Goal: Task Accomplishment & Management: Complete application form

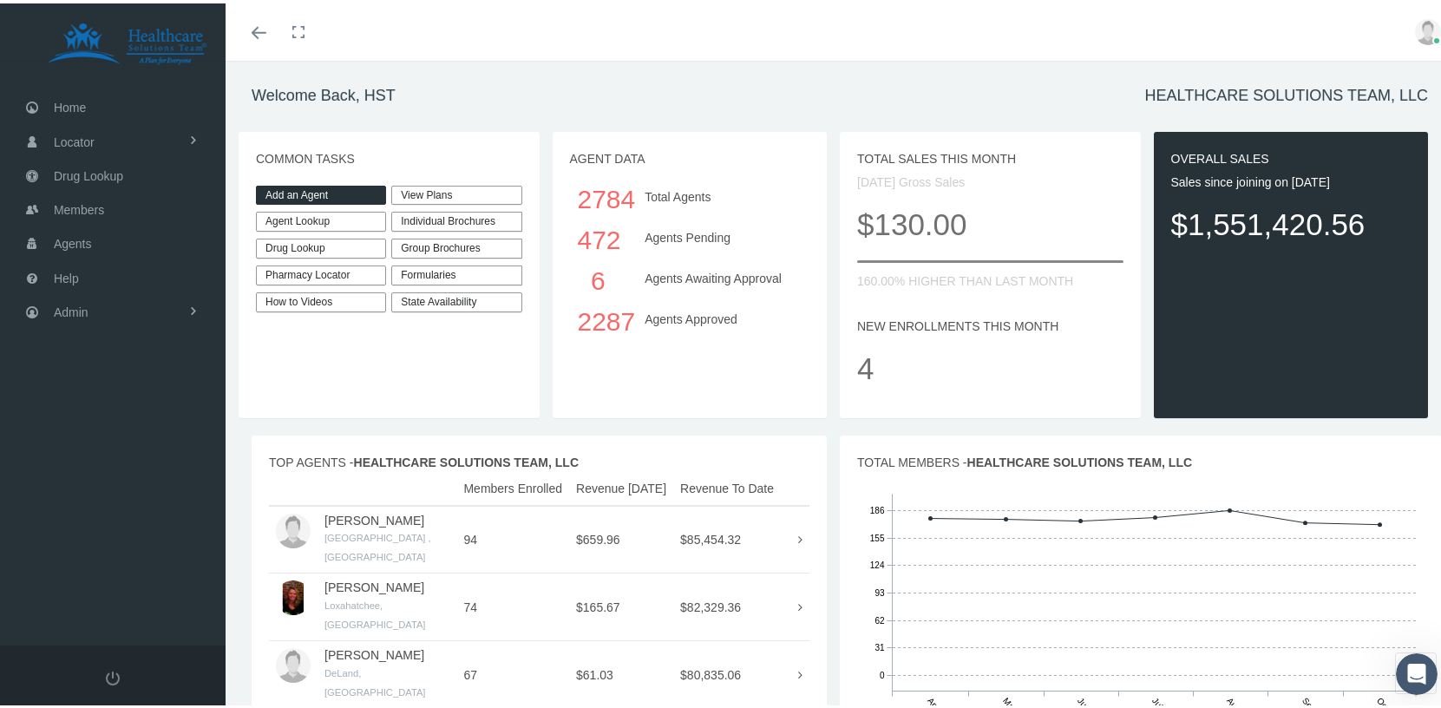
click at [307, 187] on link "Add an Agent" at bounding box center [321, 192] width 130 height 20
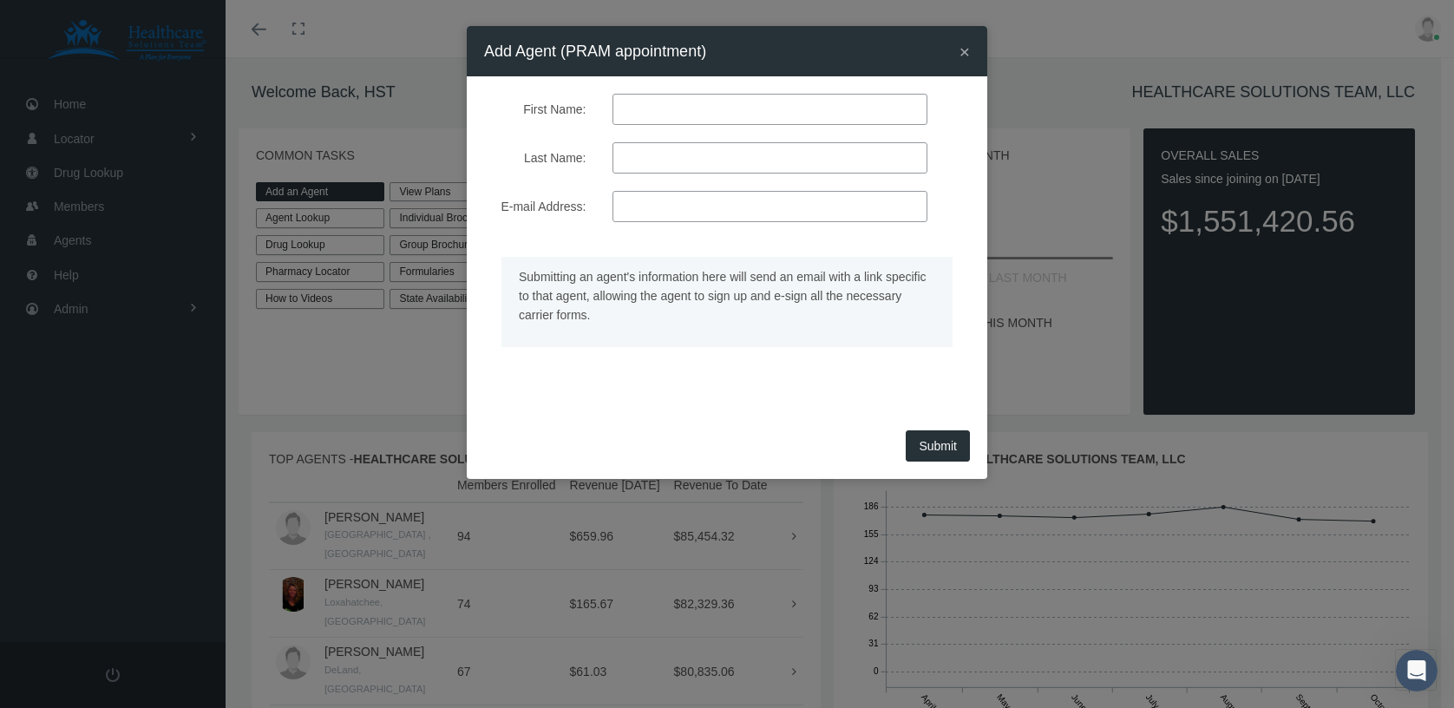
click at [674, 108] on input "First Name:" at bounding box center [769, 109] width 315 height 31
click at [316, 383] on div "× Add Agent (PRAM appointment) First Name: Last Name: E-mail Address:" at bounding box center [727, 354] width 1454 height 708
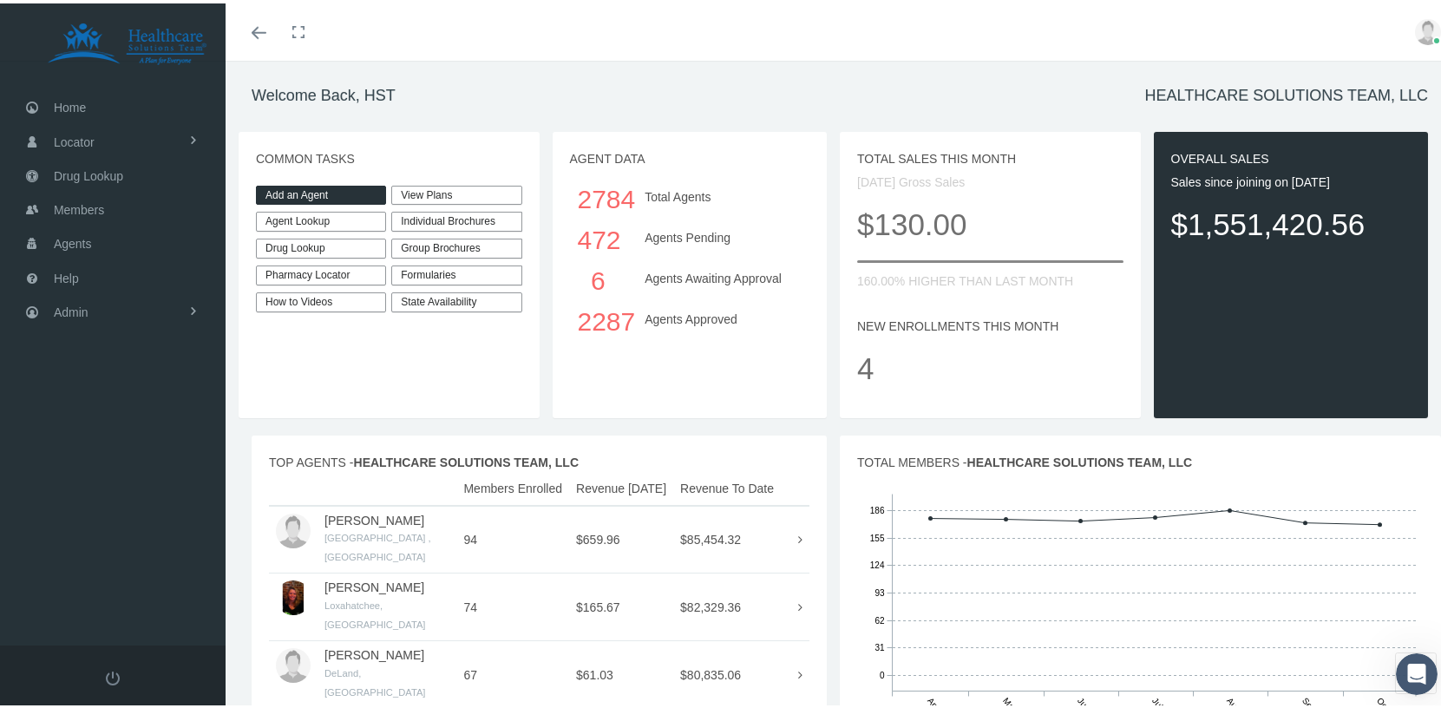
click at [334, 185] on link "Add an Agent" at bounding box center [321, 192] width 130 height 20
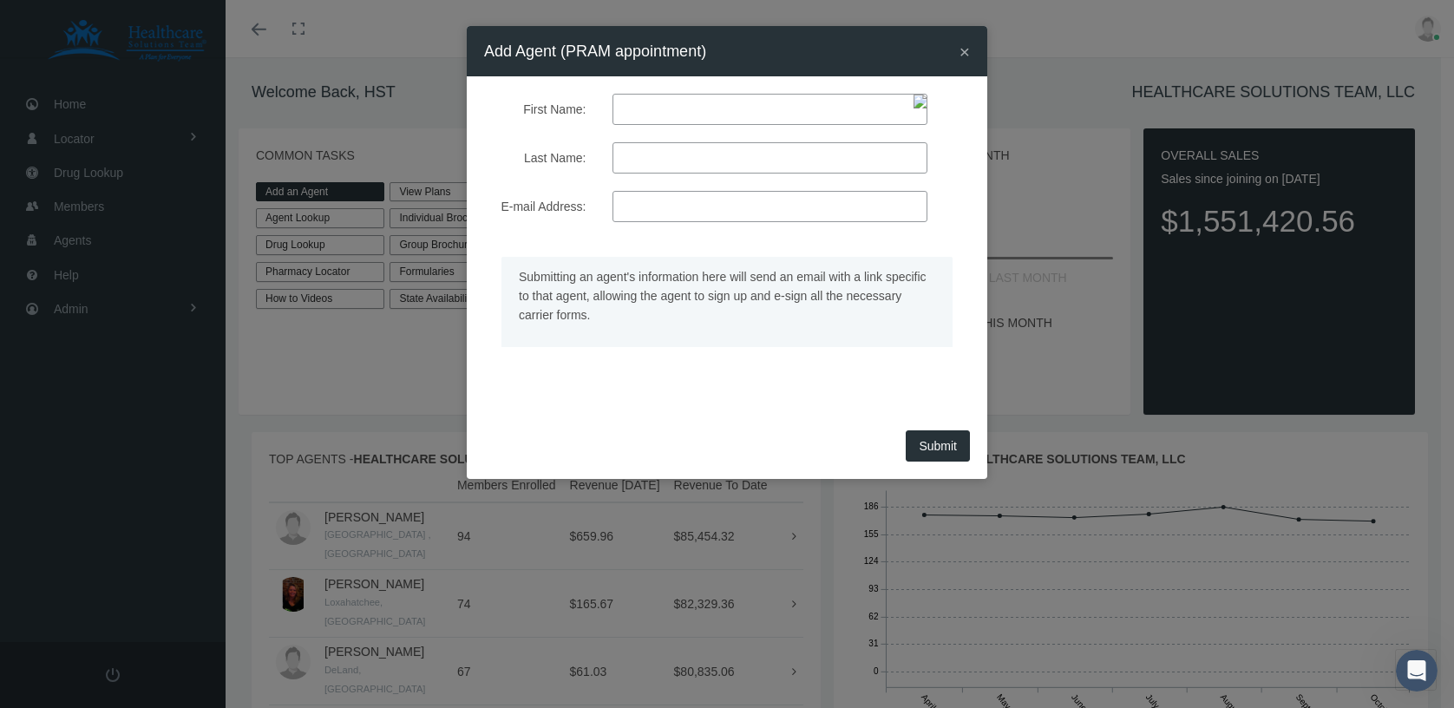
click at [665, 207] on input "E-mail Address:" at bounding box center [769, 206] width 315 height 31
paste input "[EMAIL_ADDRESS][DOMAIN_NAME]"
type input "[EMAIL_ADDRESS][DOMAIN_NAME]"
type input "[PERSON_NAME]"
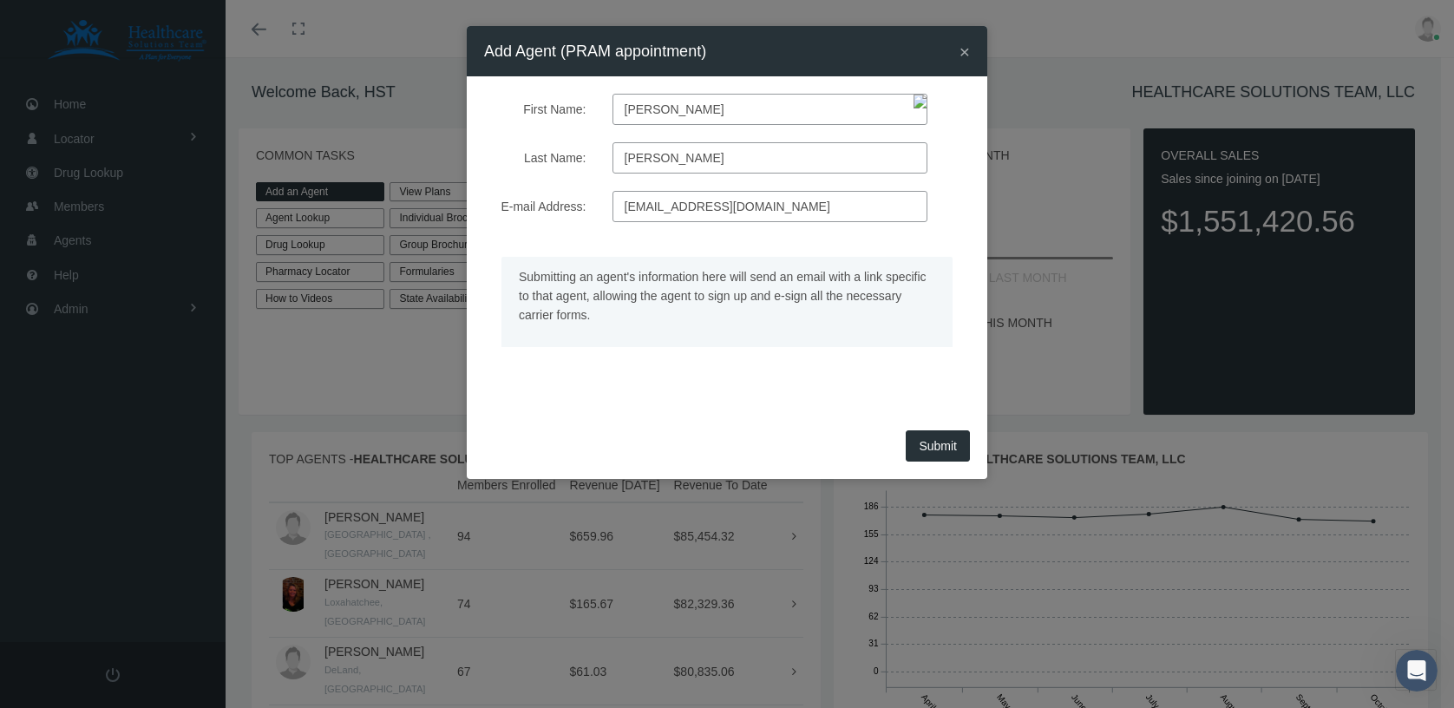
type input "[EMAIL_ADDRESS][DOMAIN_NAME]"
click at [714, 411] on div "First Name: Patrick Last Name: Slagle E-mail Address: pslagle2012@gmail.com Sub…" at bounding box center [727, 250] width 521 height 349
click at [933, 452] on button "Submit" at bounding box center [938, 445] width 64 height 31
click at [772, 223] on form "First Name: Patrick Last Name: Slagle E-mail Address: pslagle2012@gmail.com Sub…" at bounding box center [727, 242] width 486 height 297
click at [802, 201] on input "[EMAIL_ADDRESS][DOMAIN_NAME]" at bounding box center [769, 206] width 315 height 31
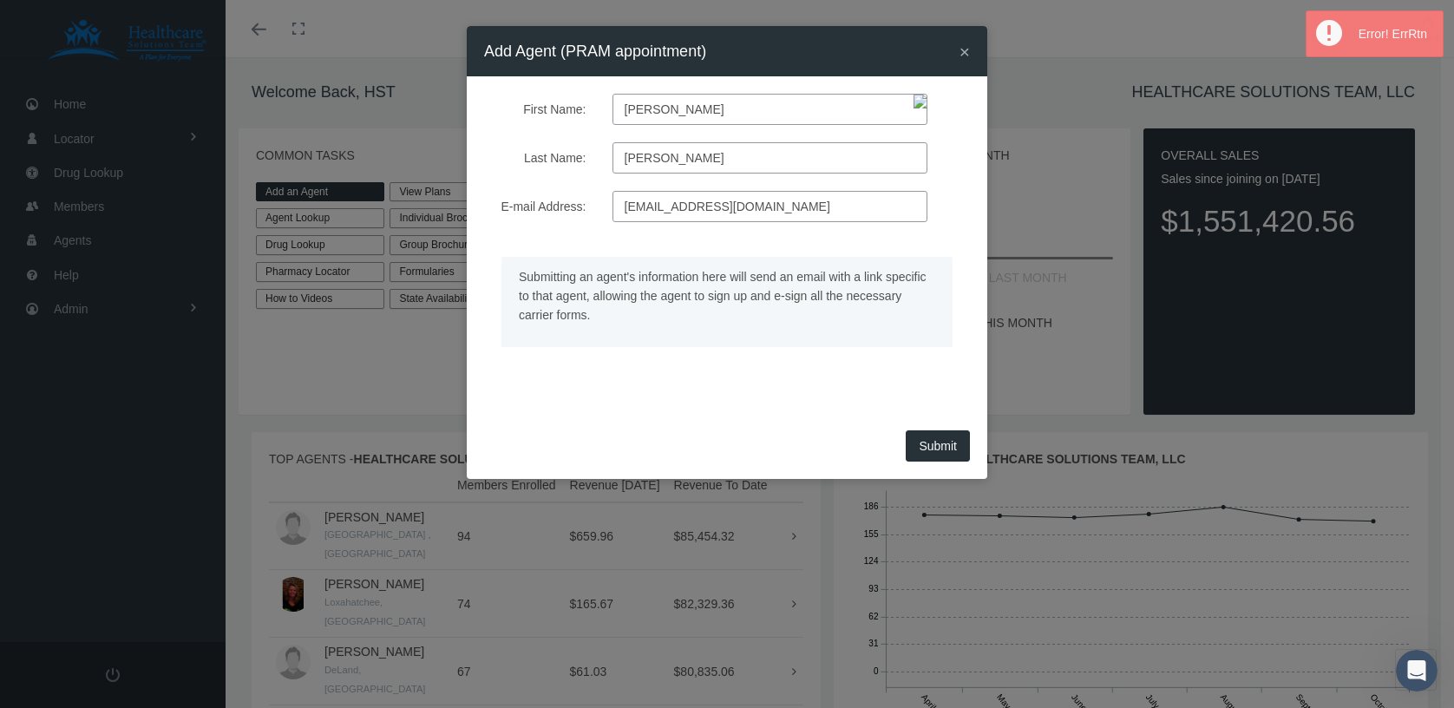
click at [808, 155] on input "[PERSON_NAME]" at bounding box center [769, 157] width 315 height 31
click at [796, 105] on input "[PERSON_NAME]" at bounding box center [769, 109] width 315 height 31
click at [637, 350] on div "Submitting an agent's information here will send an email with a link specific …" at bounding box center [727, 301] width 486 height 125
click at [625, 204] on input "[EMAIL_ADDRESS][DOMAIN_NAME]" at bounding box center [769, 206] width 315 height 31
click at [621, 409] on div "First Name: Patrick Last Name: Slagle E-mail Address: pslagle2012@gmail.com Sub…" at bounding box center [727, 250] width 521 height 349
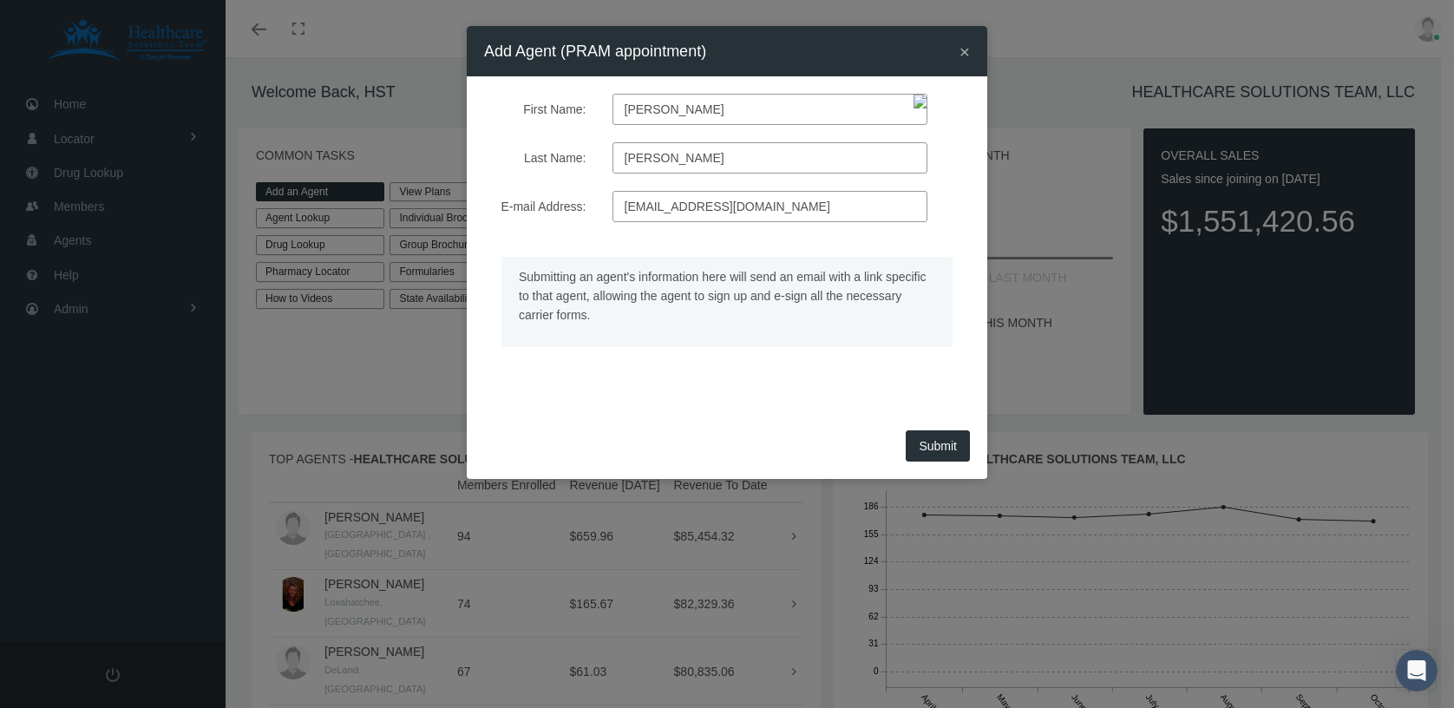
click at [941, 444] on button "Submit" at bounding box center [938, 445] width 64 height 31
click at [959, 49] on div "× Add Agent (PRAM appointment)" at bounding box center [727, 51] width 521 height 50
click at [78, 108] on div "× Add Agent (PRAM appointment) First Name: Patrick Last Name: Slagle E-mail Add…" at bounding box center [727, 354] width 1454 height 708
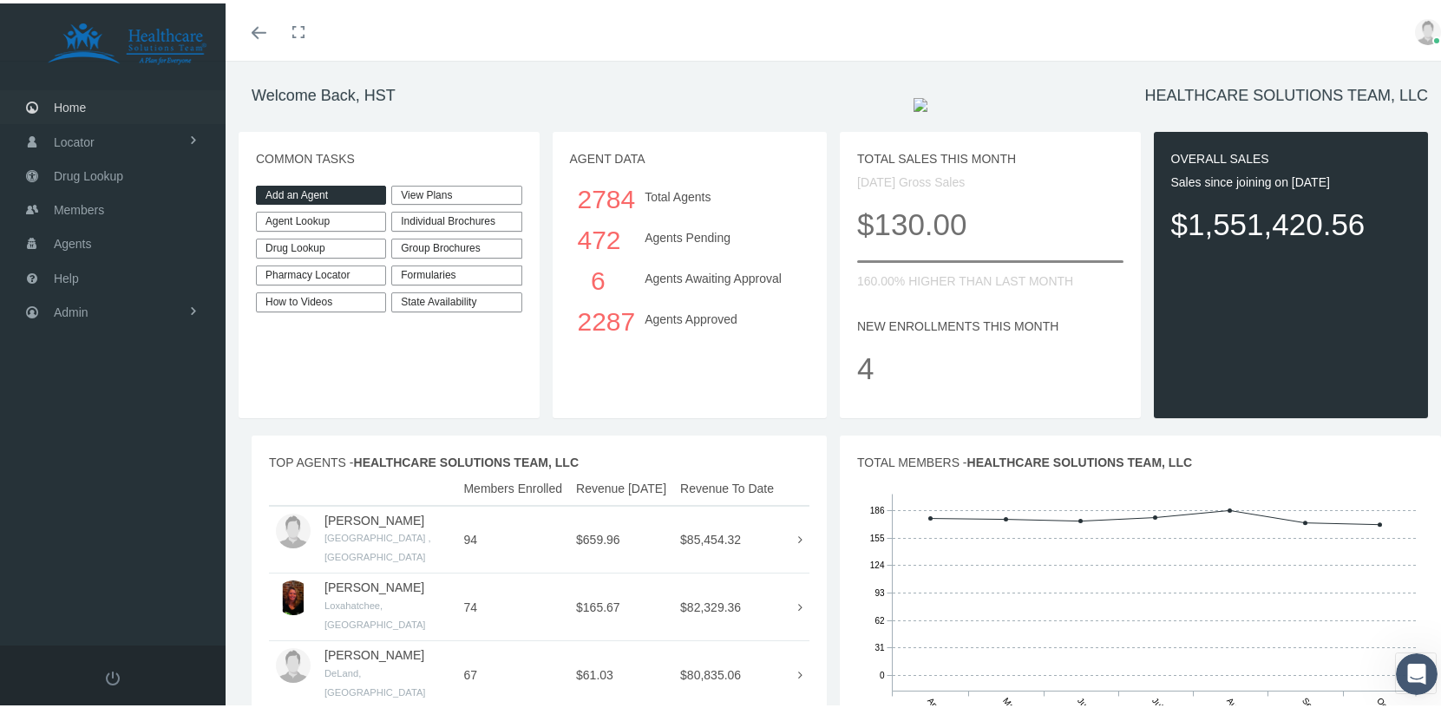
click at [79, 106] on span "Home" at bounding box center [70, 104] width 32 height 33
click at [312, 187] on link "Add an Agent" at bounding box center [321, 192] width 130 height 20
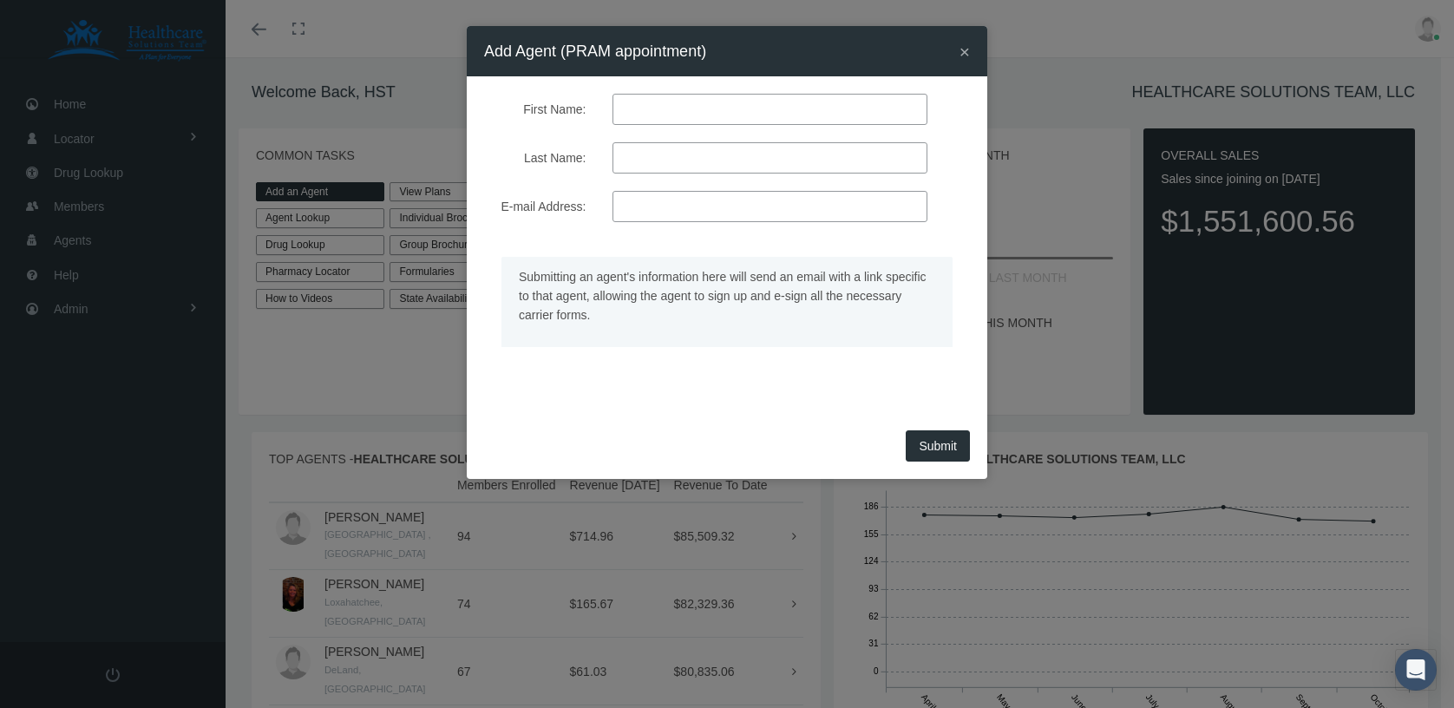
click at [662, 107] on input "First Name:" at bounding box center [769, 109] width 315 height 31
type input "[PERSON_NAME]"
type input "[EMAIL_ADDRESS][DOMAIN_NAME]"
click at [936, 449] on button "Submit" at bounding box center [938, 445] width 64 height 31
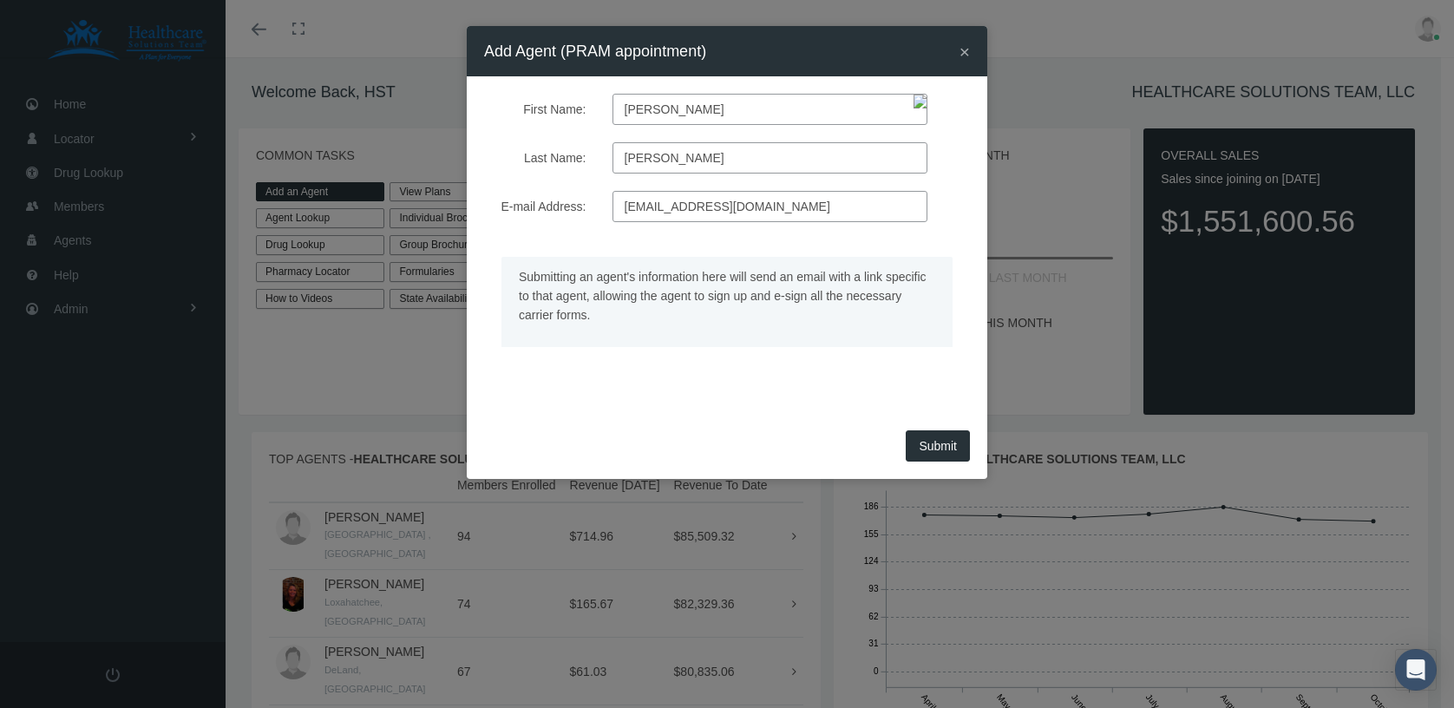
click at [962, 51] on span "×" at bounding box center [964, 52] width 10 height 20
